Goal: Task Accomplishment & Management: Complete application form

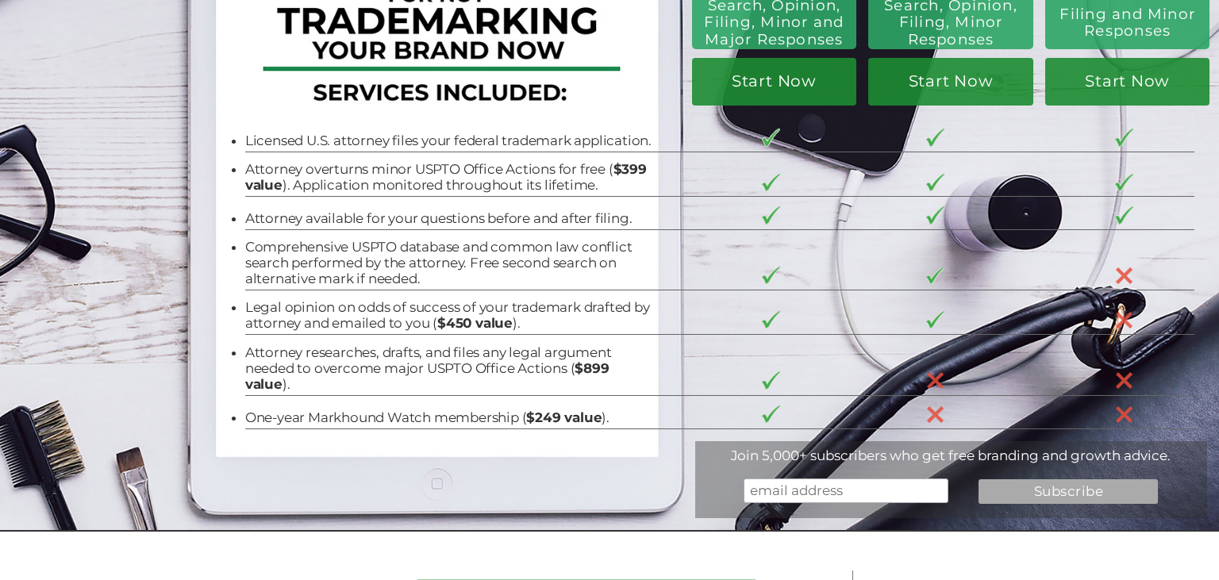
scroll to position [171, 0]
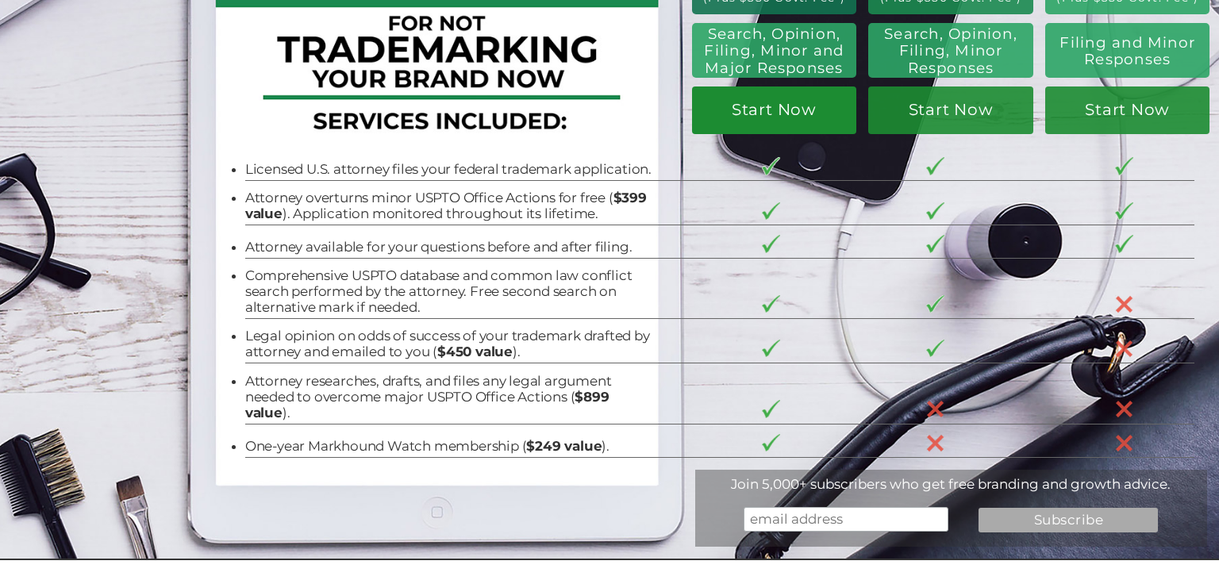
click at [803, 116] on link "Start Now" at bounding box center [774, 110] width 164 height 48
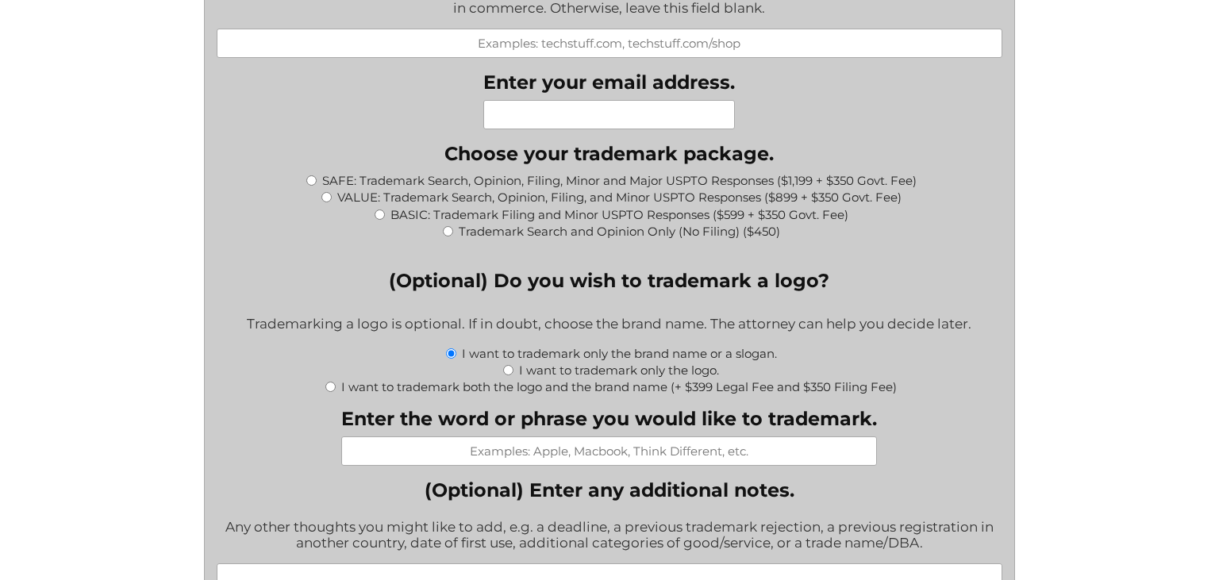
scroll to position [1544, 0]
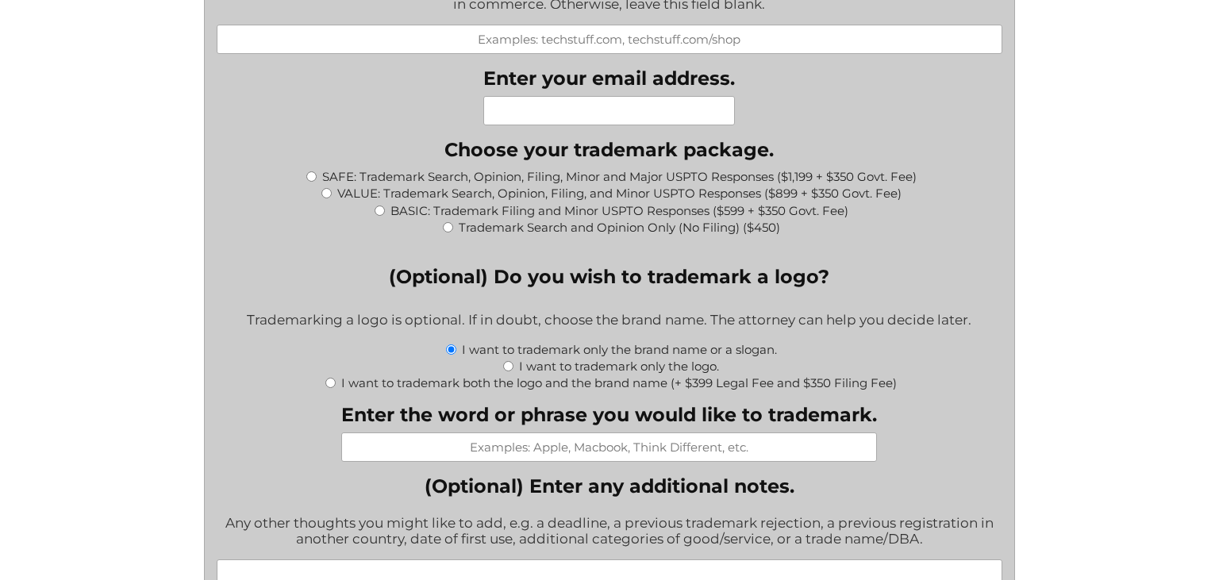
click at [509, 361] on input "I want to trademark only the logo." at bounding box center [508, 366] width 10 height 10
radio input "true"
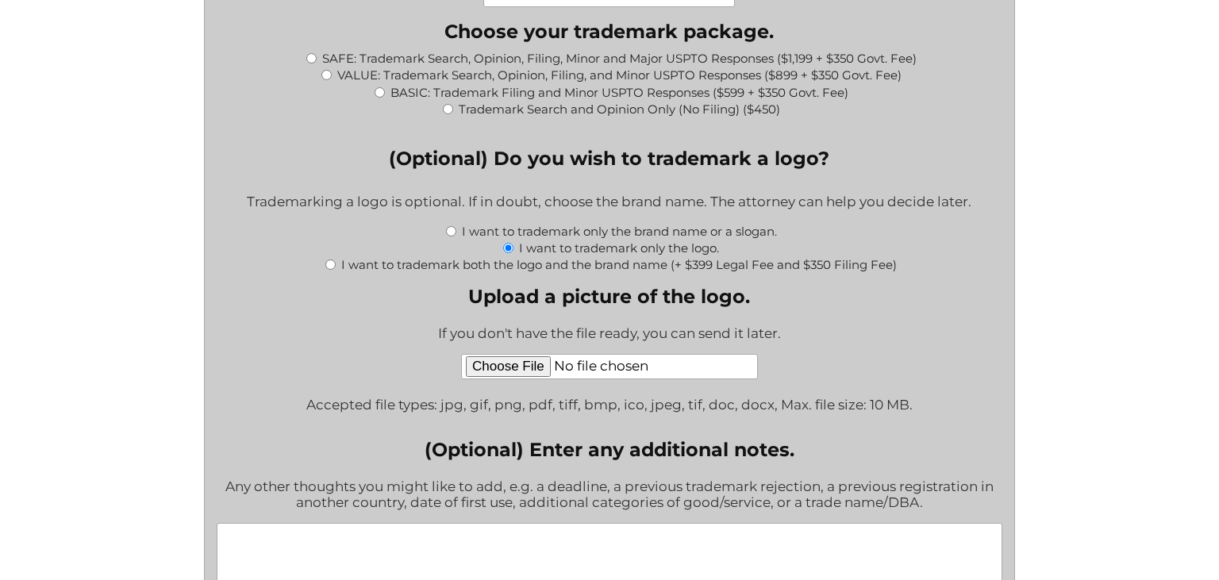
scroll to position [1518, 0]
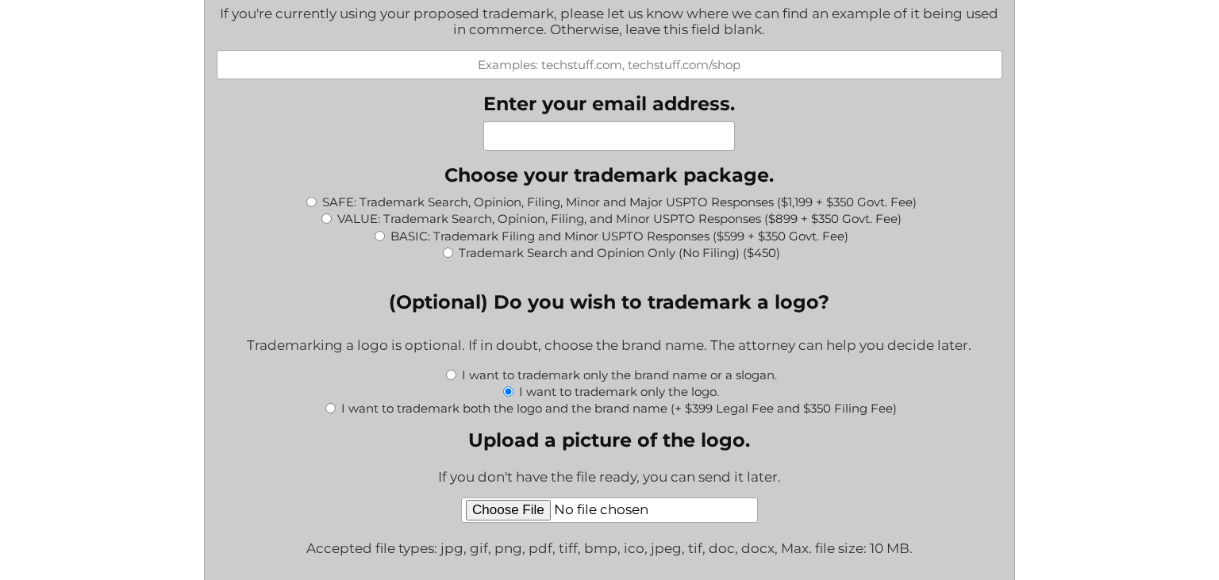
click at [450, 370] on input "I want to trademark only the brand name or a slogan." at bounding box center [451, 375] width 10 height 10
radio input "true"
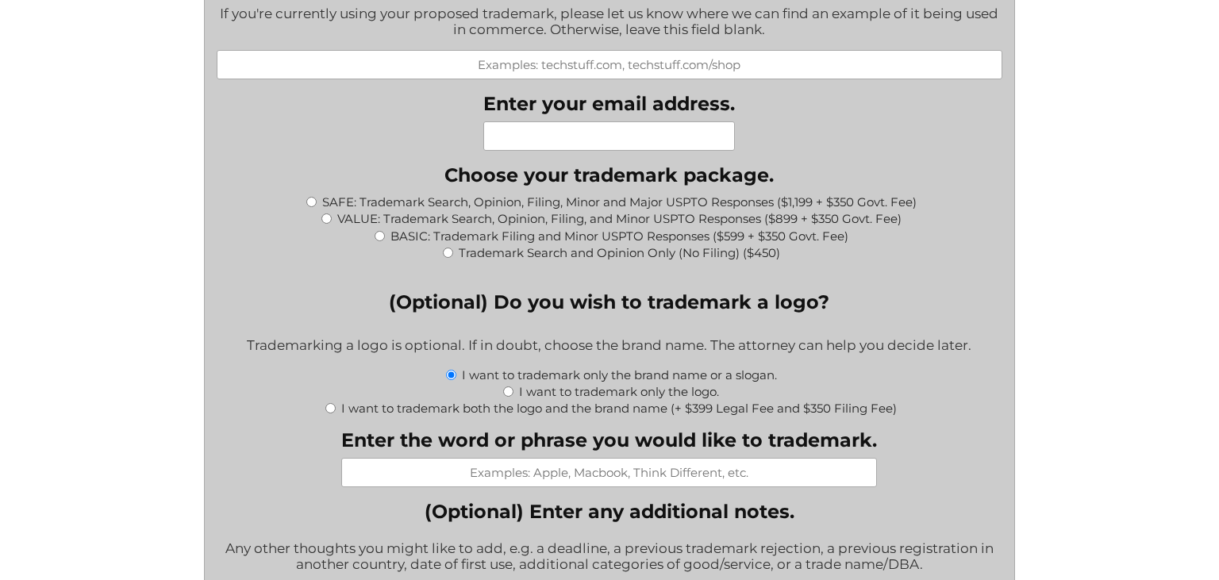
click at [326, 403] on input "I want to trademark both the logo and the brand name (+ $399 Legal Fee and $350…" at bounding box center [330, 408] width 10 height 10
radio input "true"
type input "$749.00"
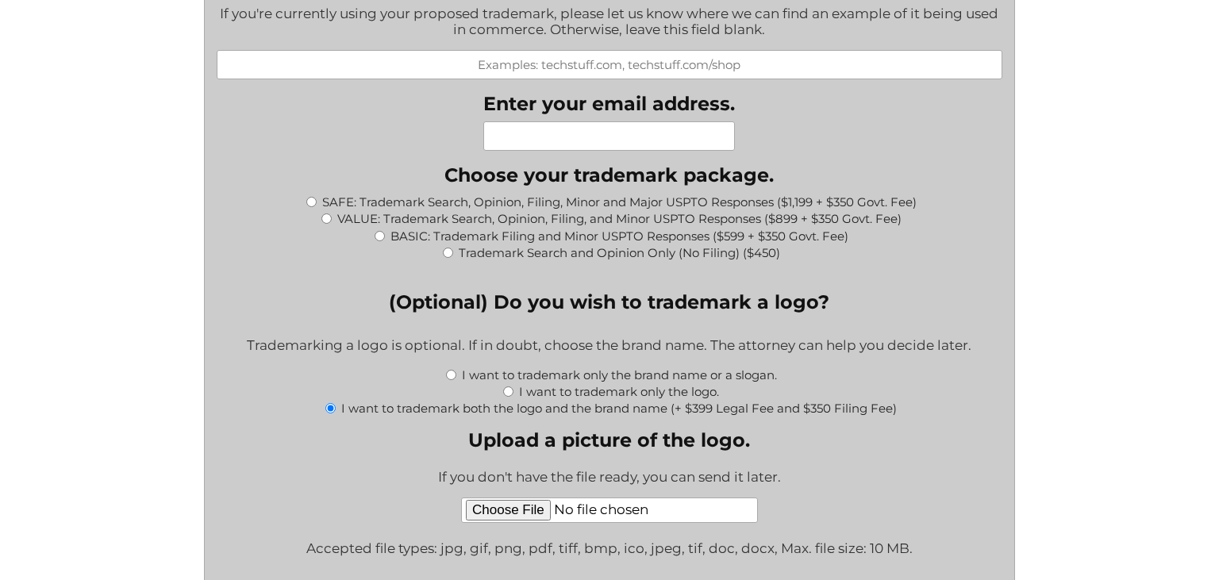
click at [326, 403] on input "I want to trademark both the logo and the brand name (+ $399 Legal Fee and $350…" at bounding box center [330, 408] width 10 height 10
click at [506, 382] on div "I want to trademark only the logo." at bounding box center [610, 390] width 786 height 17
click at [509, 386] on input "I want to trademark only the logo." at bounding box center [508, 391] width 10 height 10
radio input "true"
type input "$0.00"
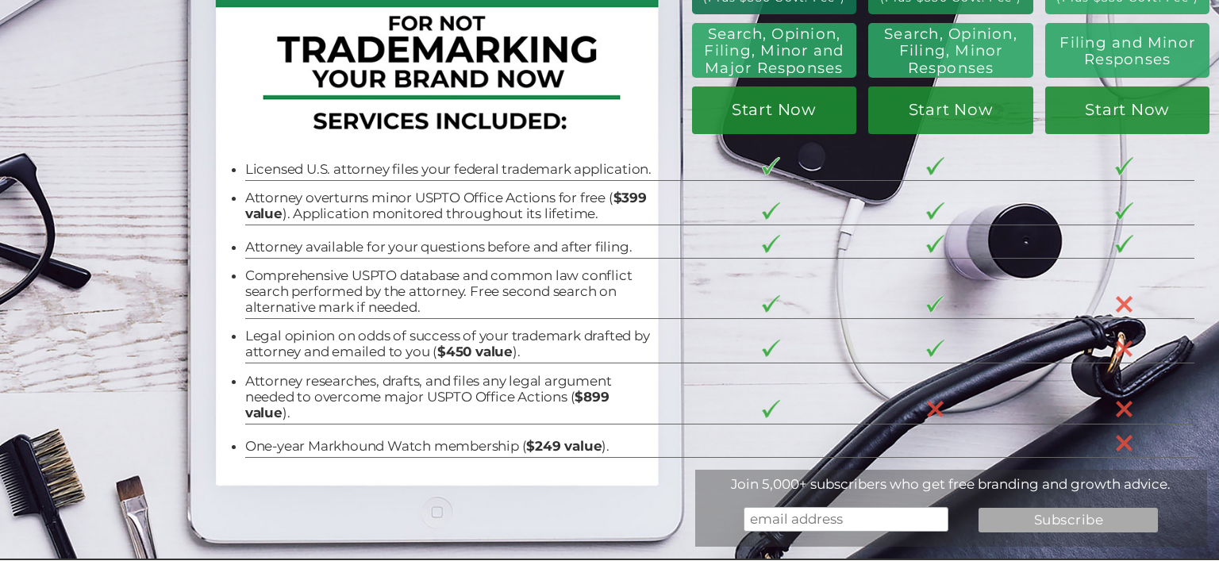
scroll to position [171, 0]
